Goal: Information Seeking & Learning: Find specific page/section

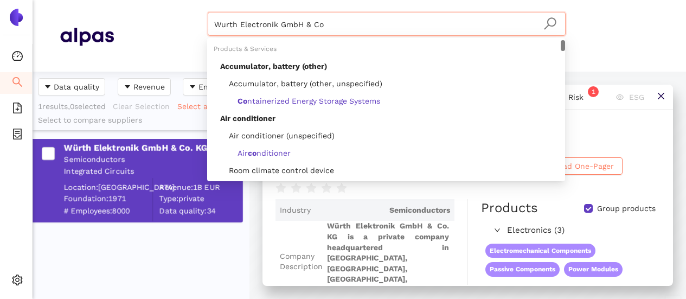
click at [171, 21] on div "Wurth Electronik GmbH & Co Materials & Coatings Certifications & Norms Location…" at bounding box center [386, 36] width 545 height 48
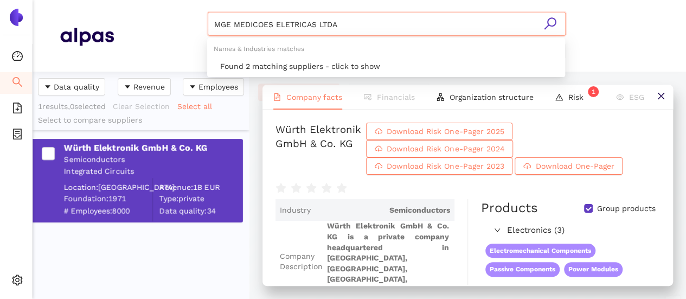
type input "MGE MEDICOES ELETRICAS LTDA"
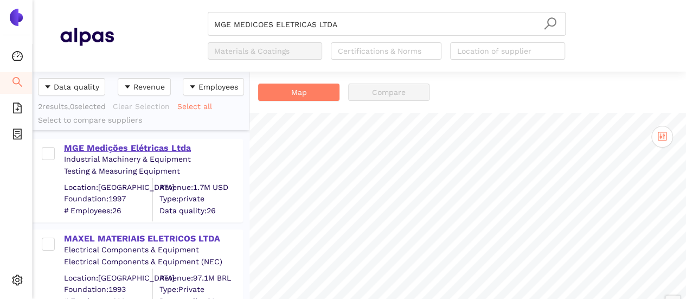
click at [143, 143] on div "MGE Medições Elétricas Ltda" at bounding box center [153, 148] width 178 height 12
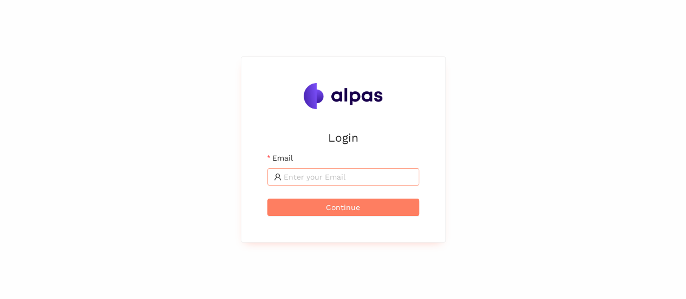
click at [327, 174] on input "Email" at bounding box center [348, 177] width 129 height 12
type input "[EMAIL_ADDRESS][DOMAIN_NAME]"
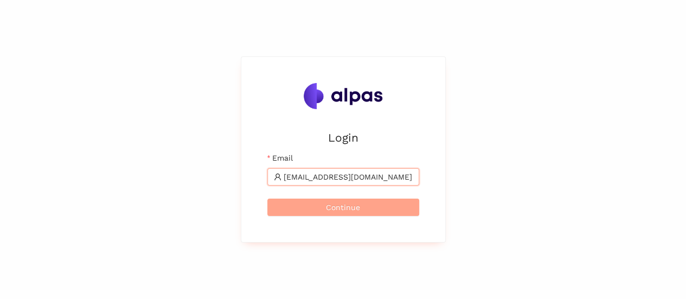
click at [403, 201] on button "Continue" at bounding box center [344, 207] width 152 height 17
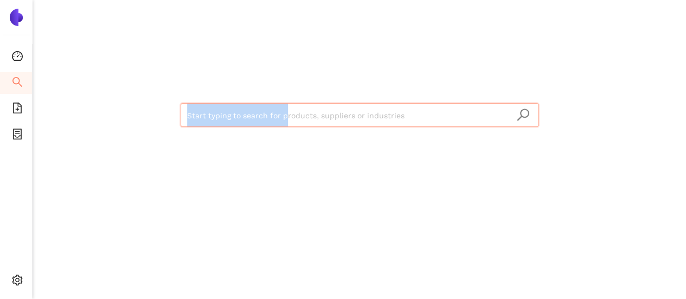
drag, startPoint x: 287, startPoint y: 103, endPoint x: 283, endPoint y: 111, distance: 9.3
click at [284, 109] on div "Start typing to search for products, suppliers or industries" at bounding box center [359, 113] width 651 height 227
click at [283, 113] on input "search" at bounding box center [359, 116] width 345 height 24
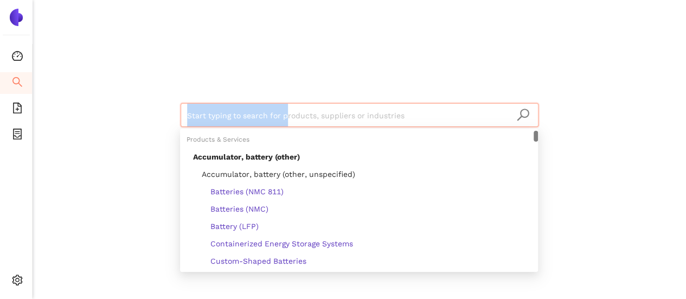
click at [297, 119] on input "search" at bounding box center [359, 116] width 345 height 24
paste input "MNC Mentech Technology USA Inc."
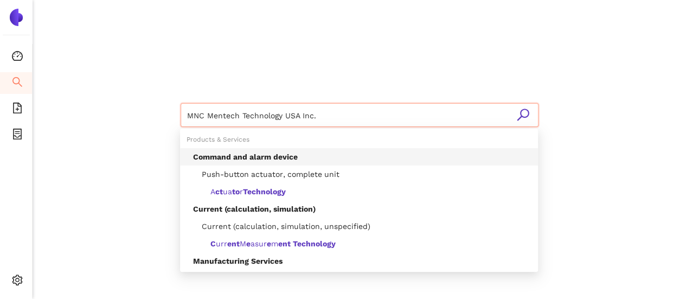
drag, startPoint x: 241, startPoint y: 118, endPoint x: 366, endPoint y: 108, distance: 125.2
click at [366, 109] on input "MNC Mentech Technology USA Inc." at bounding box center [359, 116] width 345 height 24
type input "MNC Mentech"
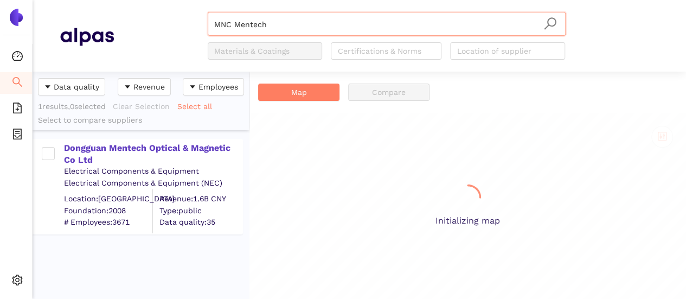
scroll to position [219, 208]
click at [195, 148] on div "Dongguan Mentech Optical & Magnetic Co Ltd" at bounding box center [153, 154] width 178 height 24
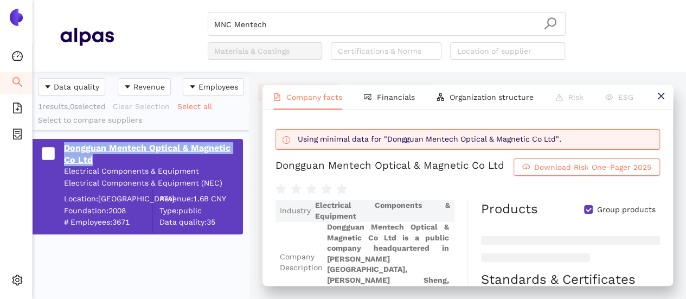
drag, startPoint x: 61, startPoint y: 143, endPoint x: 102, endPoint y: 157, distance: 43.1
click at [102, 157] on div "Dongguan Mentech Optical & Magnetic Co Ltd Electrical Components & Equipment El…" at bounding box center [143, 186] width 198 height 93
copy div "Dongguan Mentech Optical & Magnetic Co Ltd"
click at [314, 18] on input "MNC Mentech" at bounding box center [386, 24] width 345 height 24
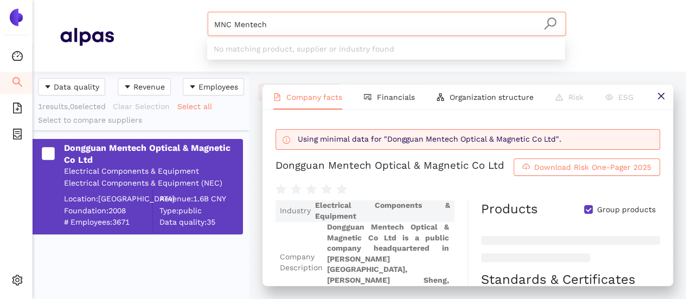
drag, startPoint x: 167, startPoint y: 15, endPoint x: 148, endPoint y: 23, distance: 20.5
click at [145, 21] on div "MNC Mentech Materials & Coatings Certifications & Norms Location of supplier" at bounding box center [386, 36] width 545 height 48
paste input "Changzhou Xiasang Electromechanical Co., Ltd"
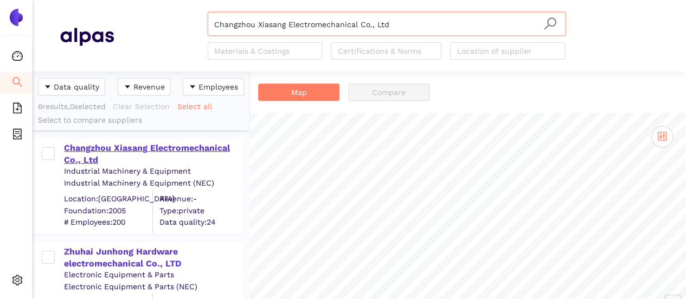
type input "Changzhou Xiasang Electromechanical Co., Ltd"
click at [161, 145] on div "Changzhou Xiasang Electromechanical Co., Ltd" at bounding box center [153, 154] width 178 height 24
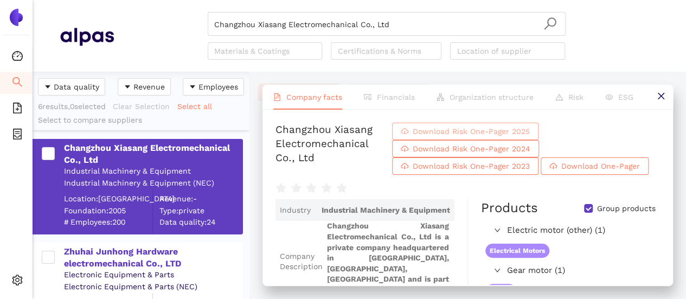
click at [452, 129] on span "Download Risk One-Pager 2025" at bounding box center [471, 131] width 117 height 12
